Goal: Task Accomplishment & Management: Manage account settings

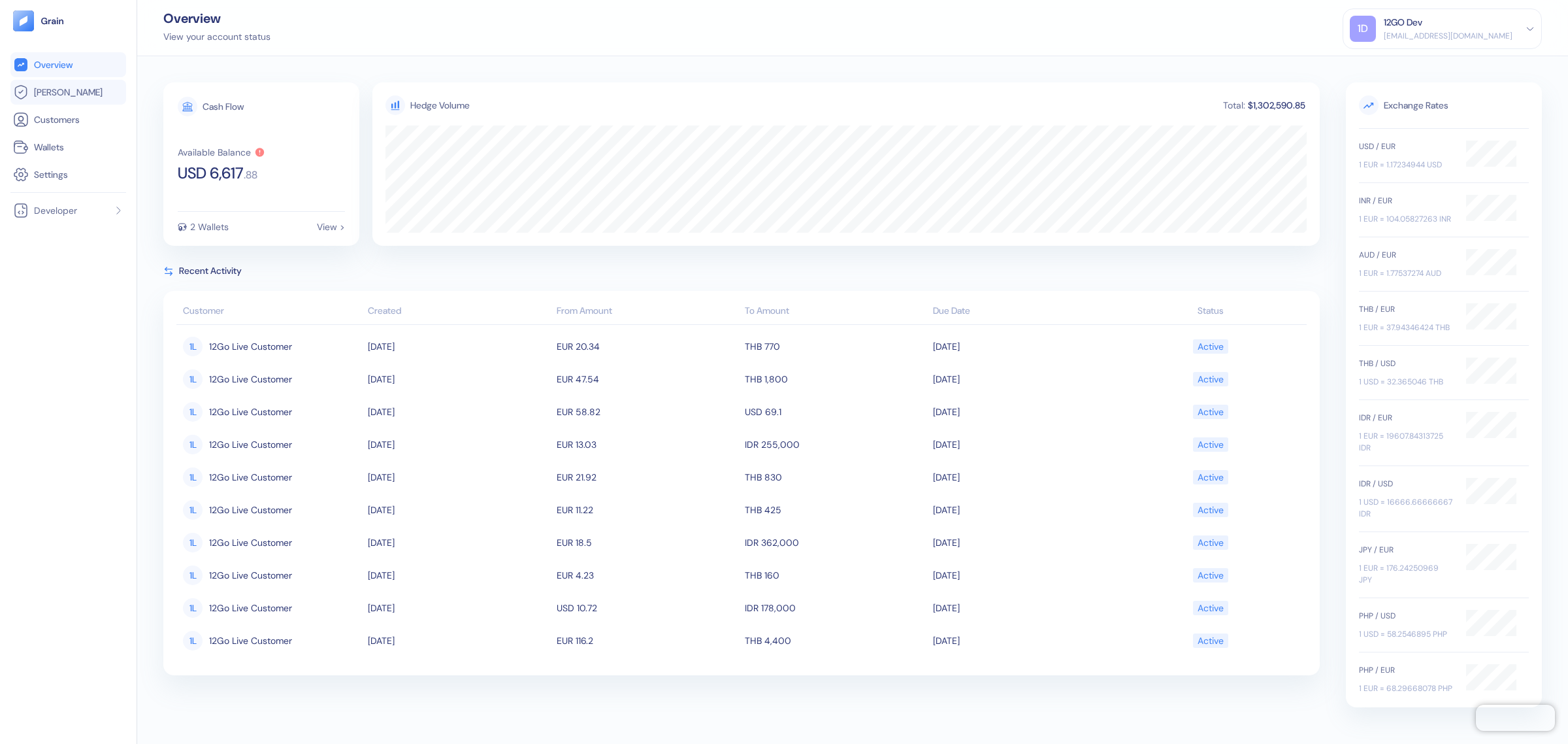
click at [77, 90] on link "[PERSON_NAME]" at bounding box center [68, 92] width 110 height 16
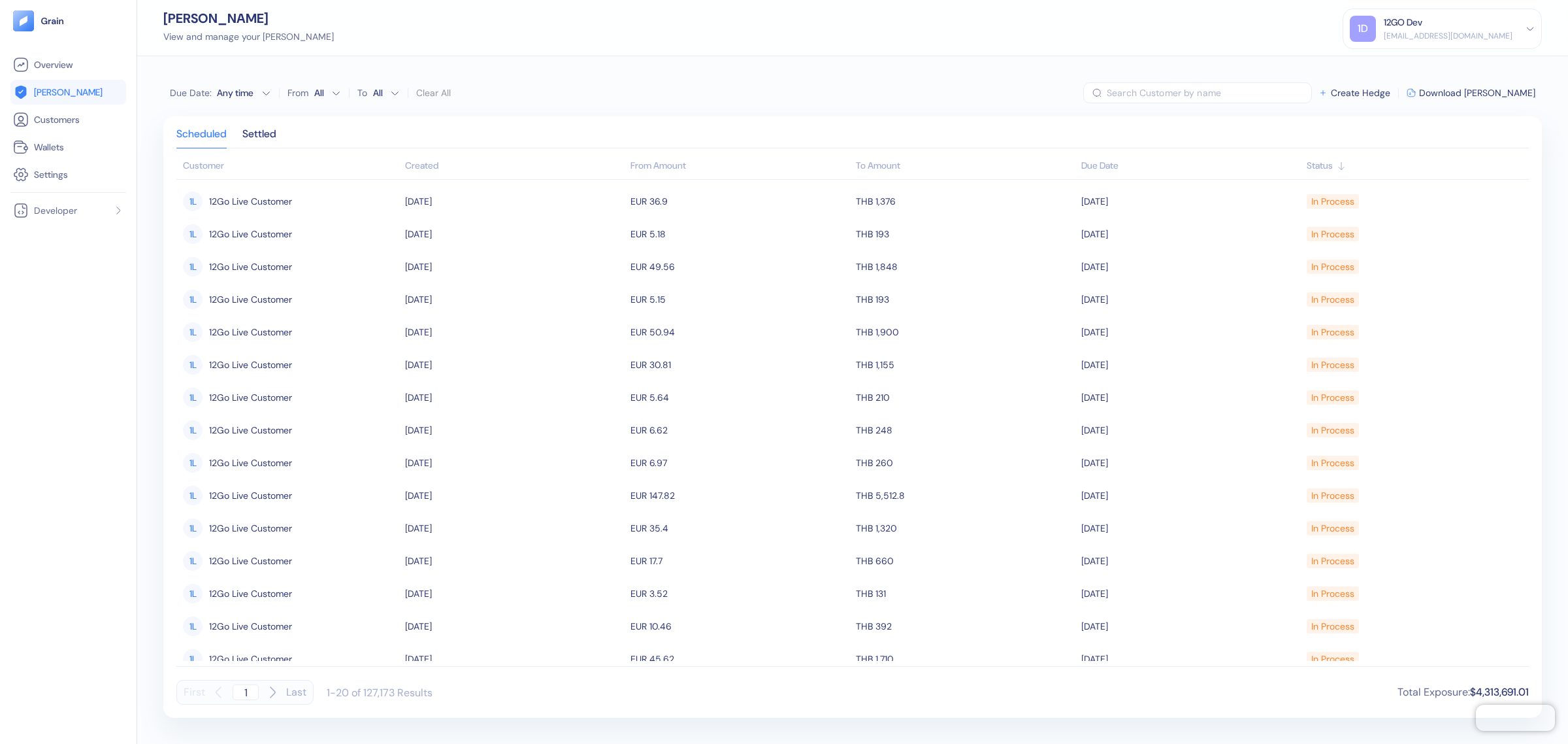
click at [1458, 34] on div "[EMAIL_ADDRESS][DOMAIN_NAME]" at bounding box center [1447, 35] width 128 height 11
click at [1383, 67] on div "Sign Out" at bounding box center [1384, 65] width 36 height 14
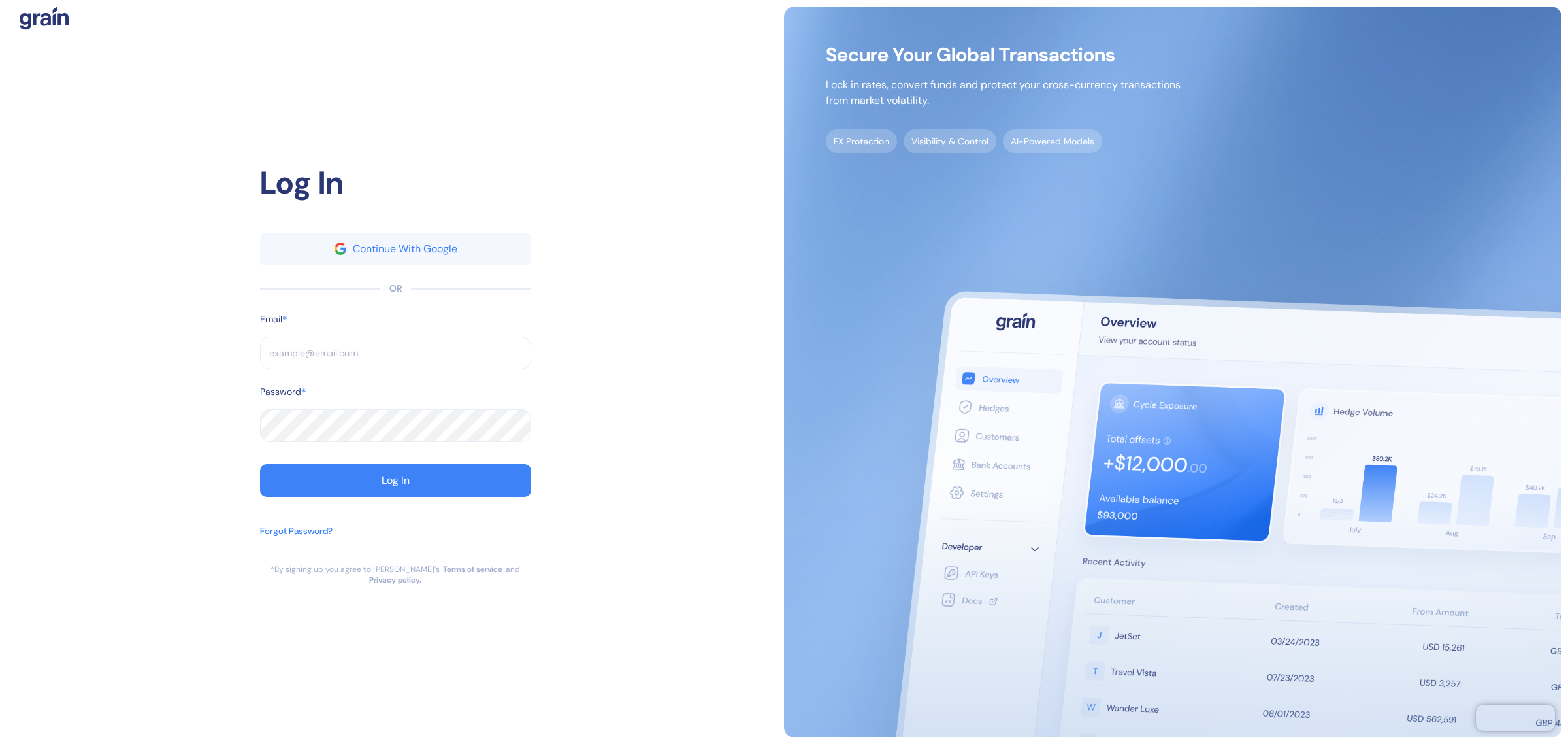
click at [341, 357] on input "text" at bounding box center [395, 352] width 271 height 33
type input "[EMAIL_ADDRESS][DOMAIN_NAME]"
